Goal: Transaction & Acquisition: Purchase product/service

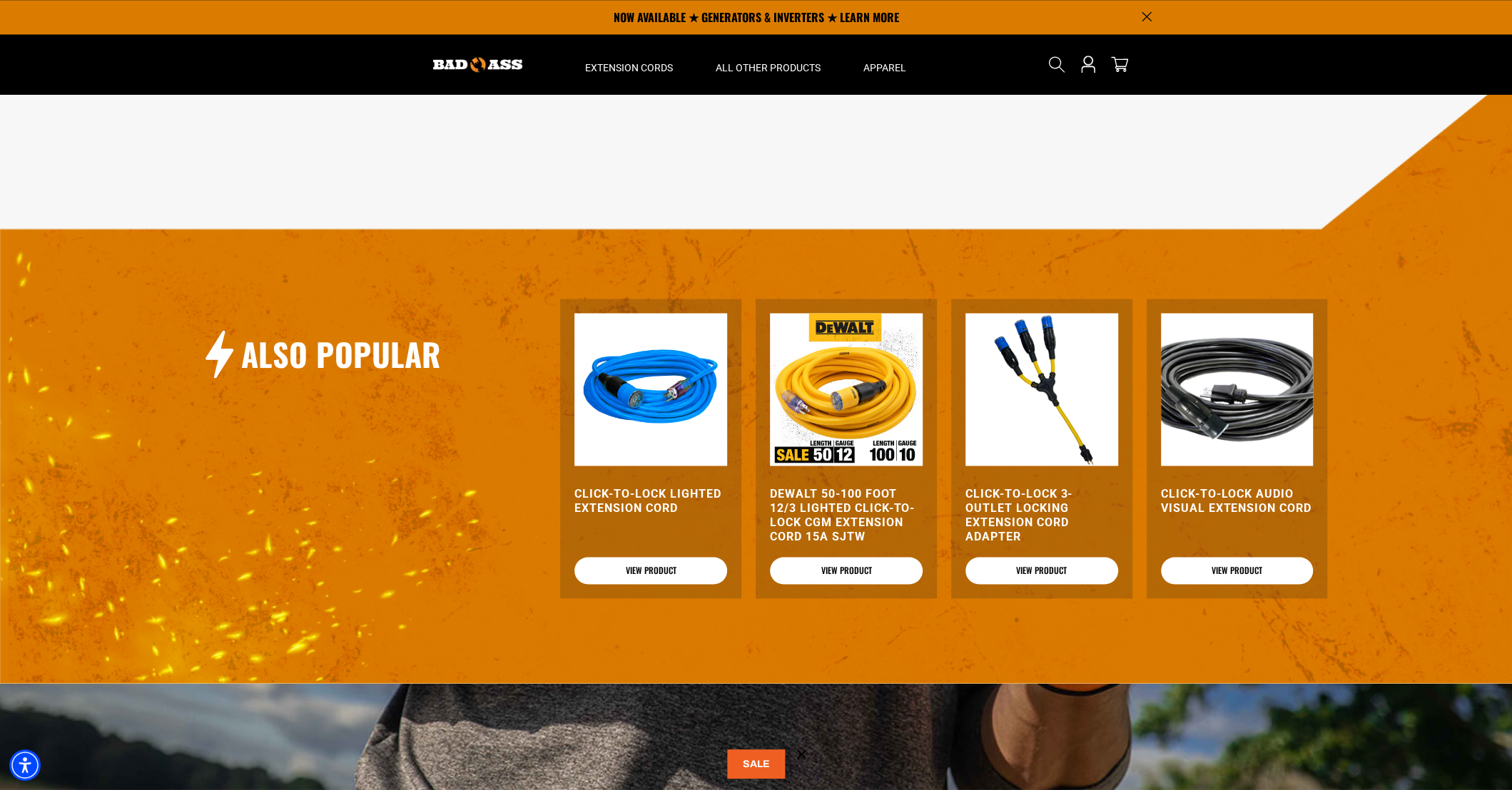
click at [281, 146] on div "Also Popular Click-to-Lock Lighted Extension Cord View Product DEWALT 50-100 fo…" at bounding box center [763, 373] width 1527 height 620
click at [645, 404] on img at bounding box center [651, 389] width 153 height 153
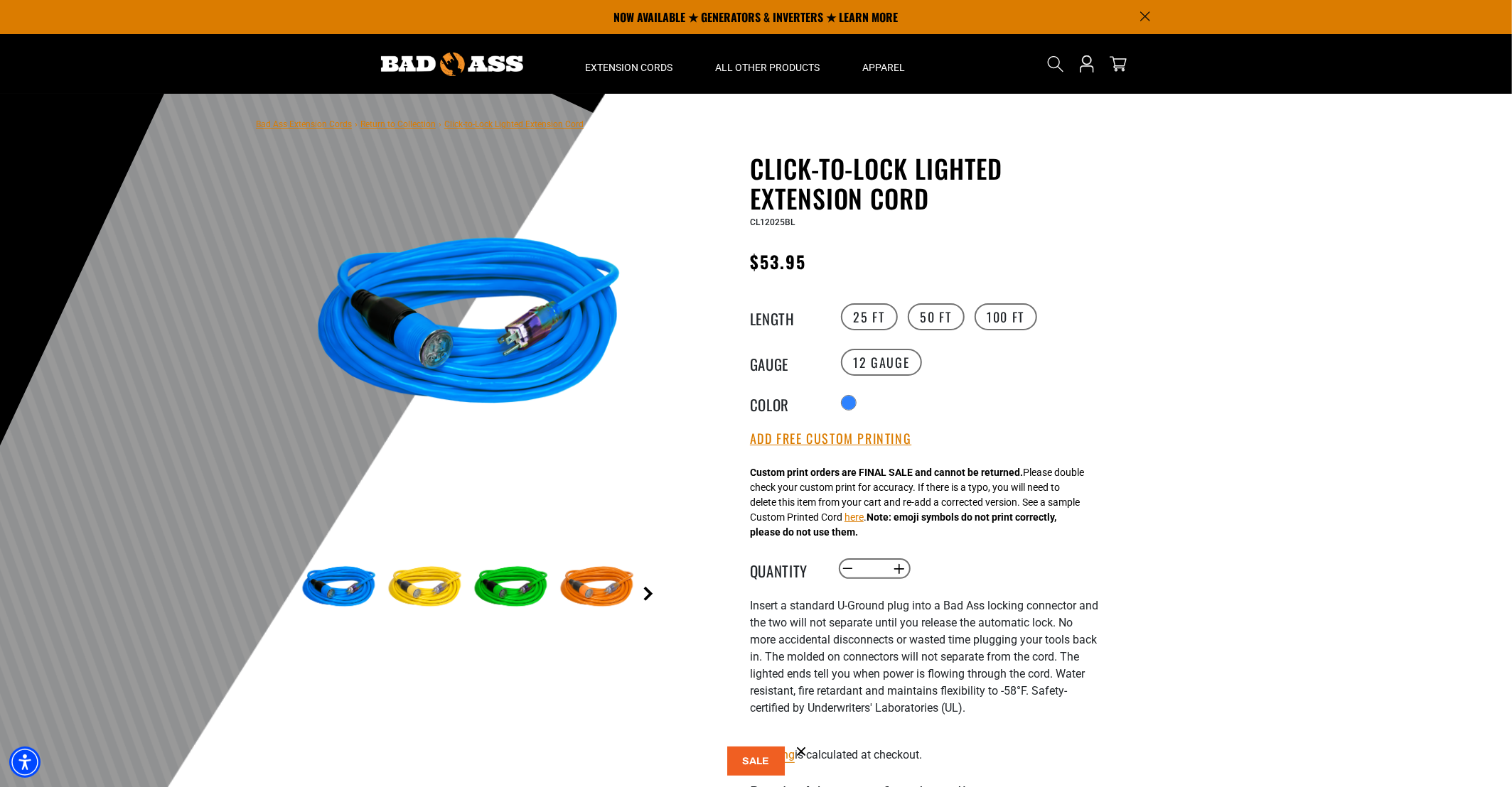
click at [653, 592] on link "Next" at bounding box center [648, 594] width 14 height 14
click at [651, 592] on link "Next" at bounding box center [648, 594] width 14 height 14
